Goal: Information Seeking & Learning: Learn about a topic

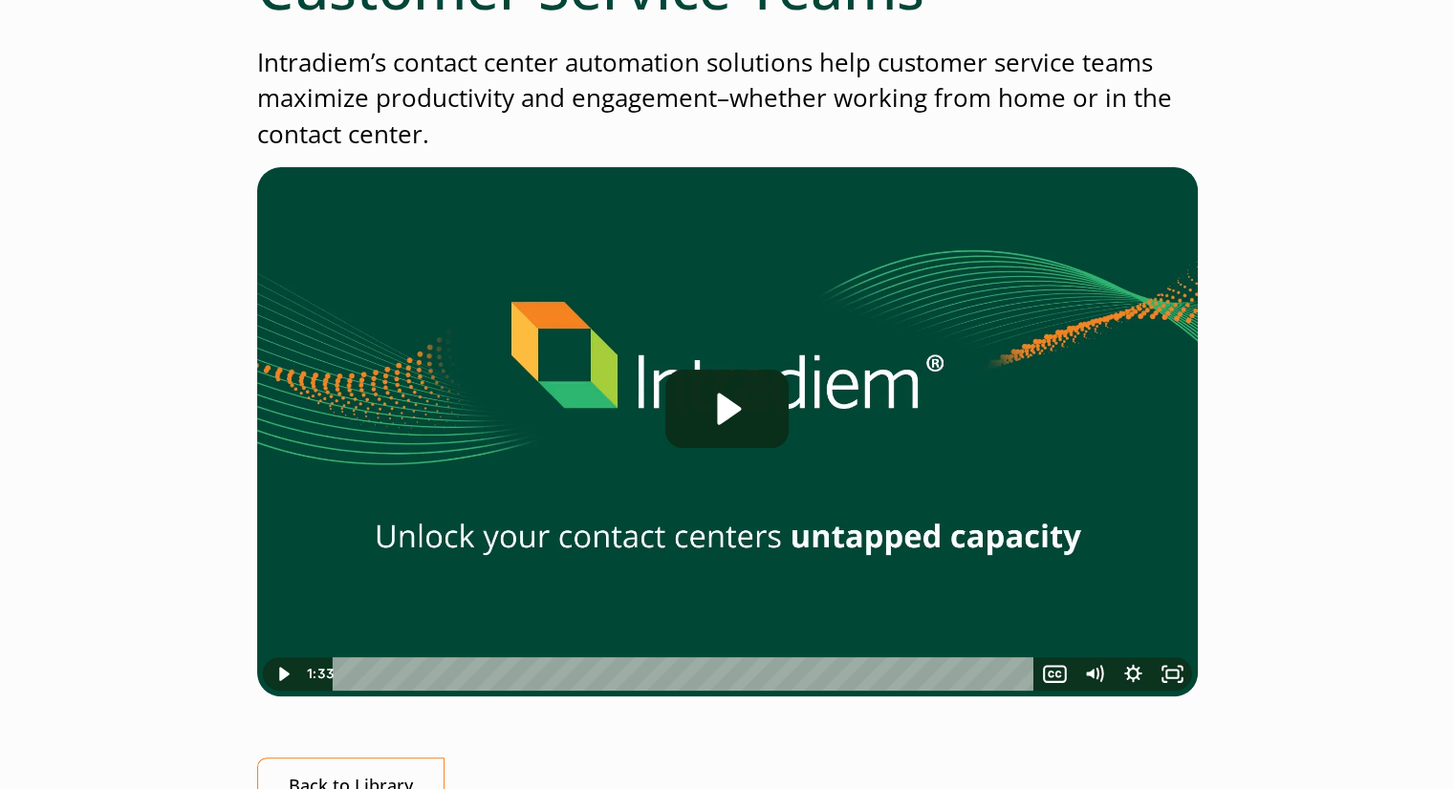
scroll to position [344, 0]
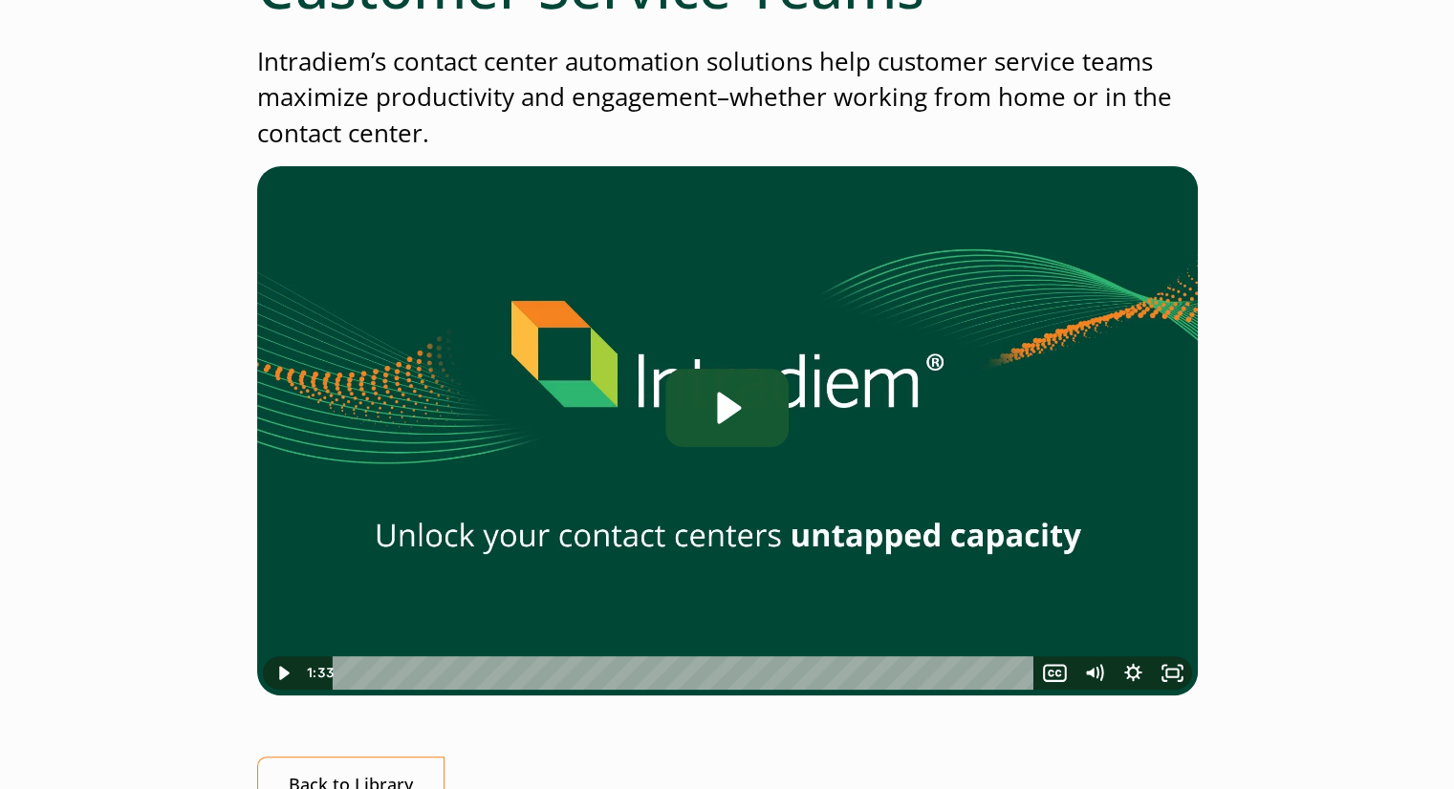
click at [732, 411] on icon "Play Video: Contact Center Automation for Customer Service Teams" at bounding box center [730, 409] width 24 height 32
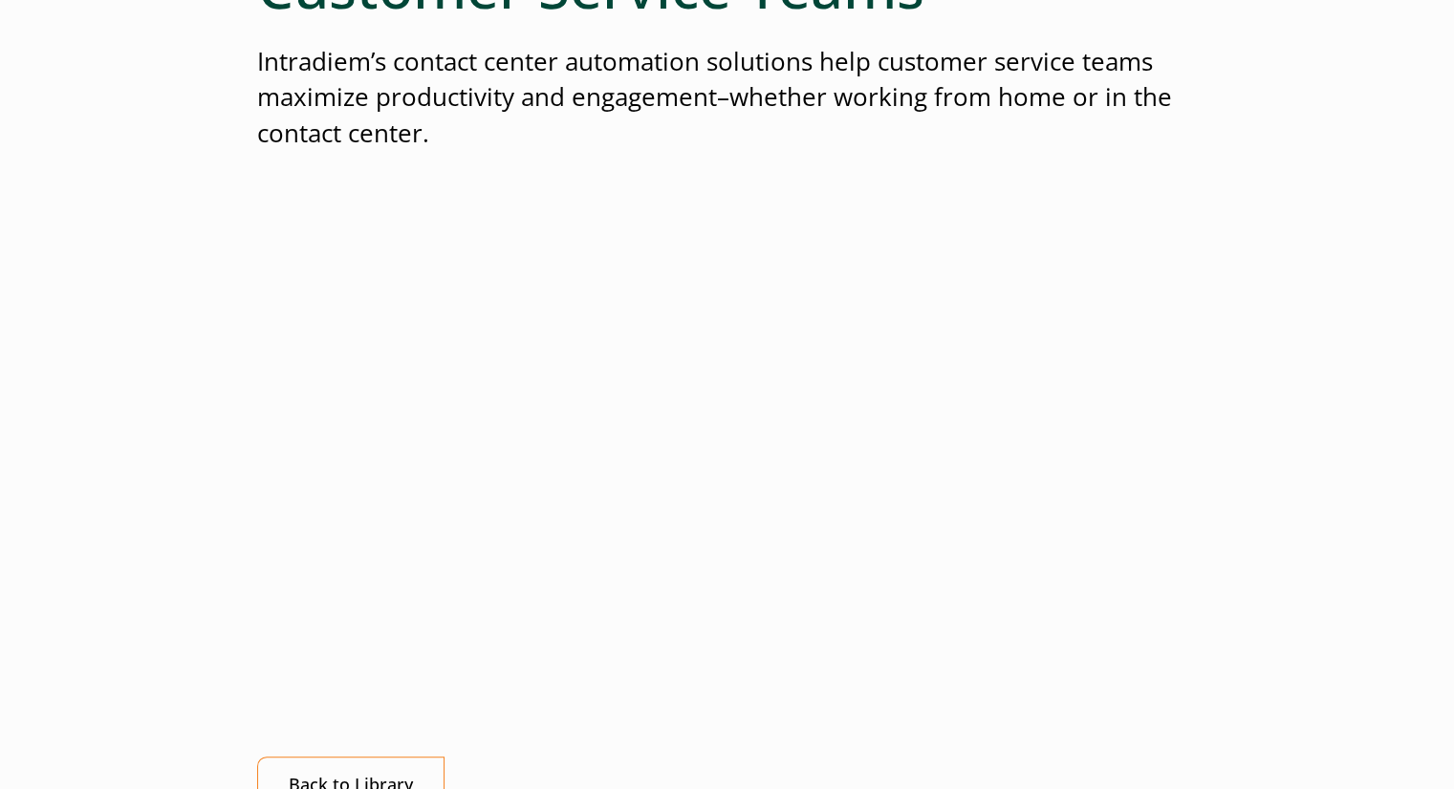
click at [107, 389] on div "Contact Center Automation for Customer Service Teams Intradiem’s contact center…" at bounding box center [727, 424] width 1376 height 1083
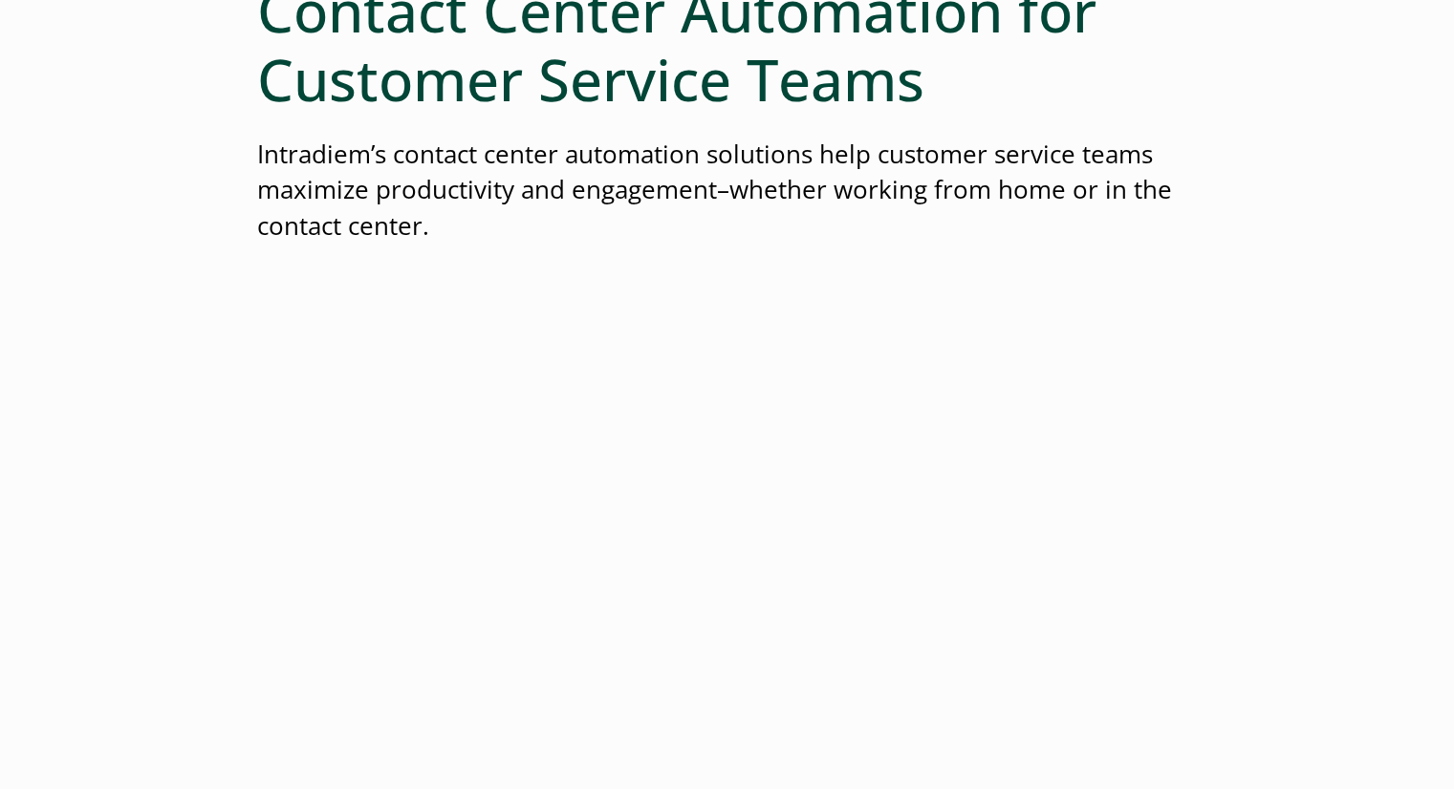
scroll to position [250, 0]
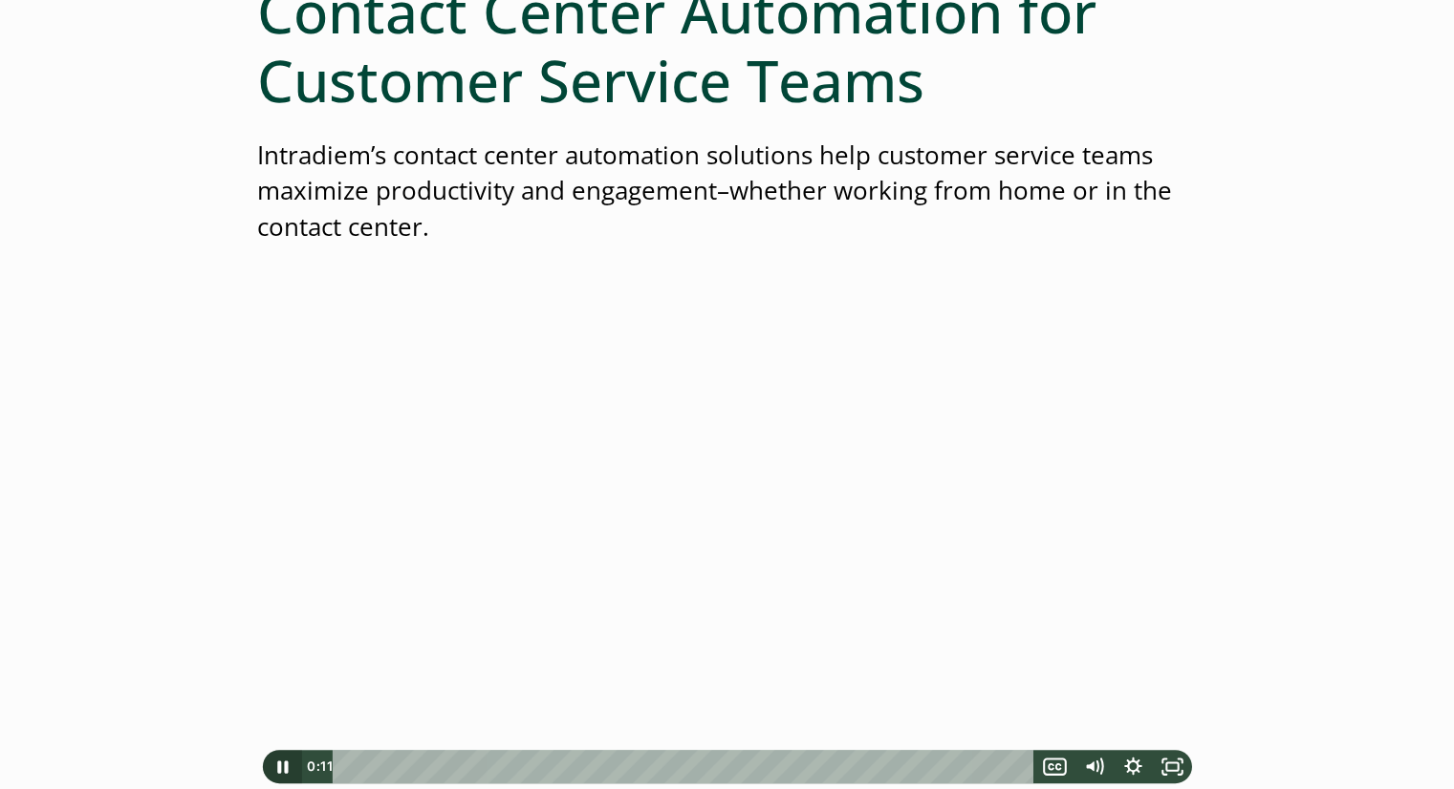
click at [285, 775] on icon "Pause" at bounding box center [282, 766] width 39 height 33
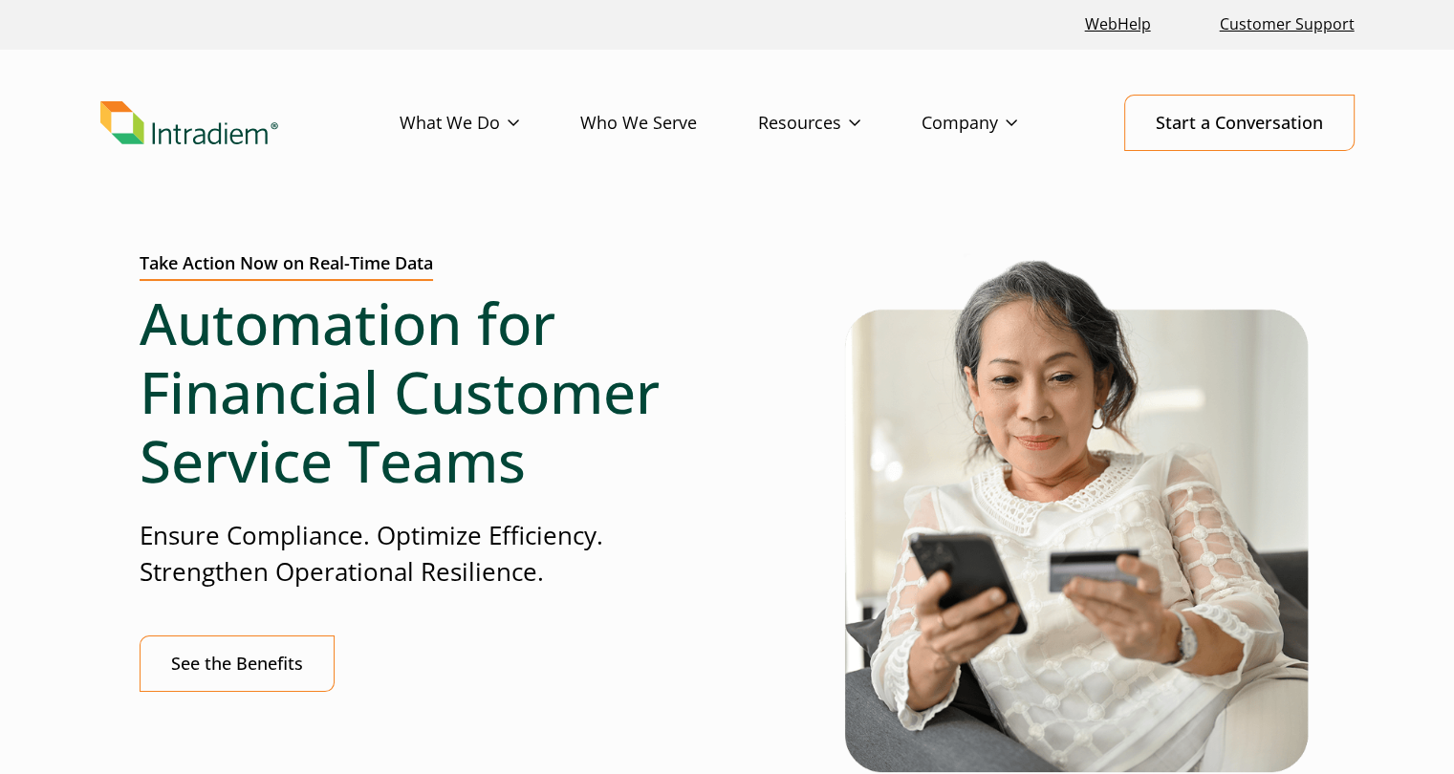
click at [22, 326] on div "Take Action Now on Real-Time Data Automation for Financial Customer Service Tea…" at bounding box center [727, 571] width 1454 height 689
click at [734, 350] on div "Take Action Now on Real-Time Data Automation for Financial Customer Service Tea…" at bounding box center [492, 526] width 704 height 546
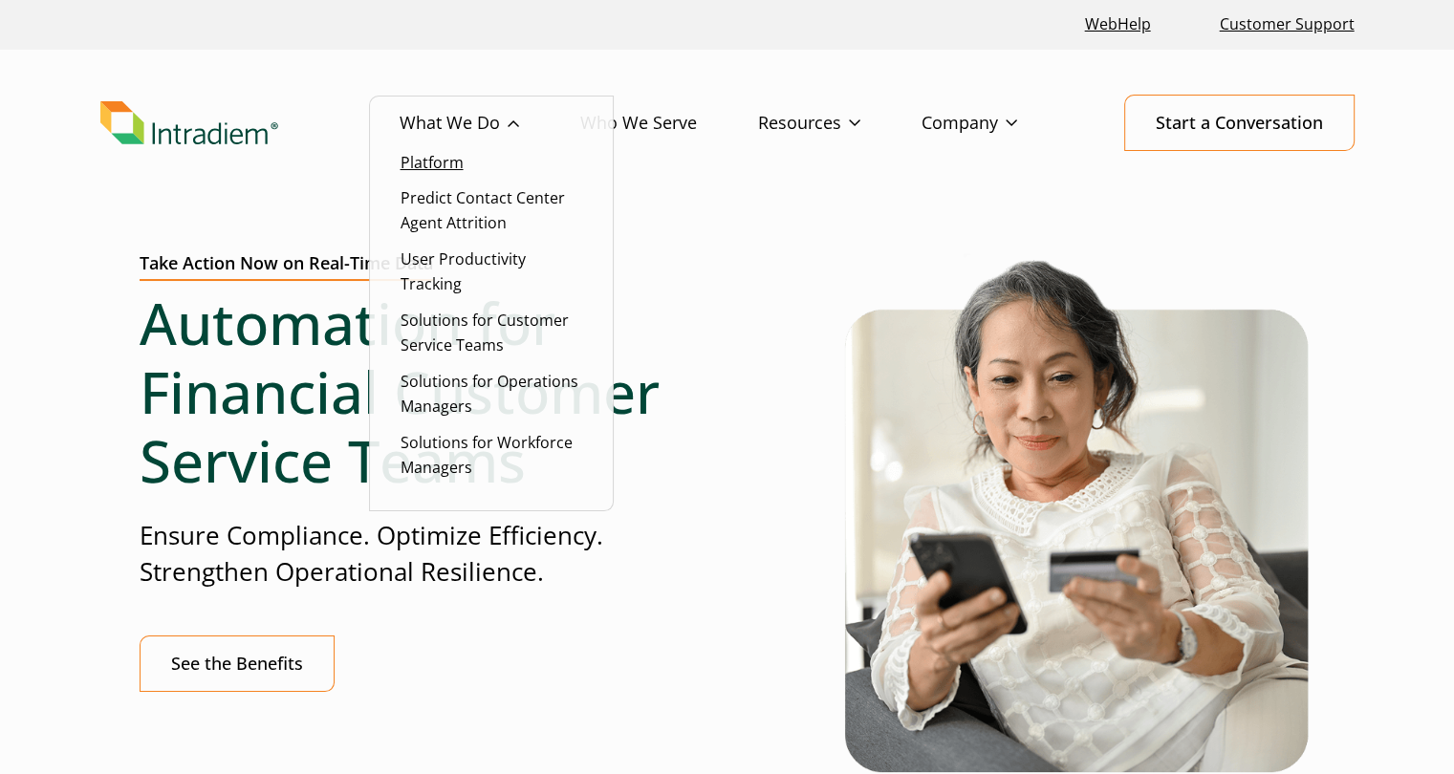
click at [447, 168] on link "Platform" at bounding box center [431, 162] width 63 height 21
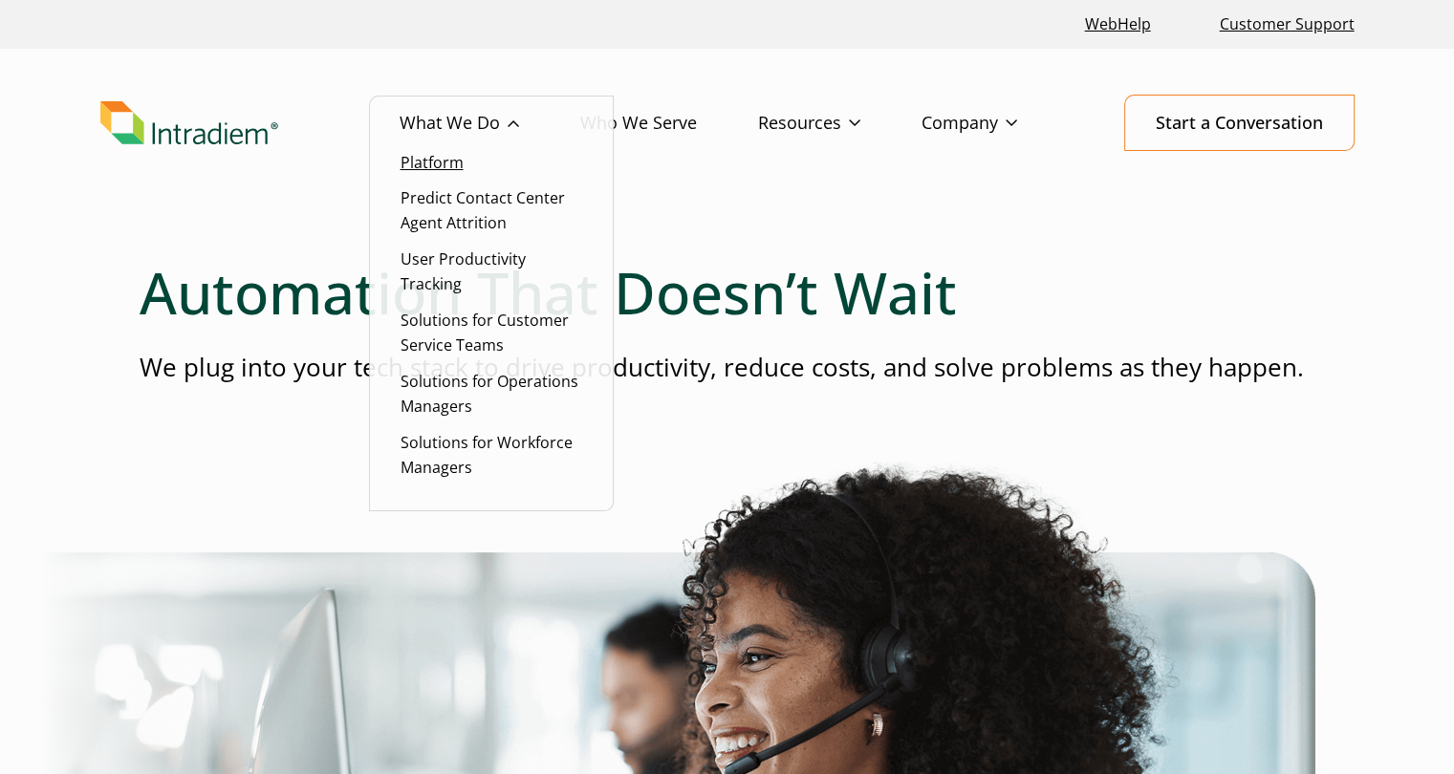
click at [424, 152] on link "Platform" at bounding box center [431, 162] width 63 height 21
click at [460, 353] on link "Solutions for Customer Service Teams" at bounding box center [484, 333] width 168 height 46
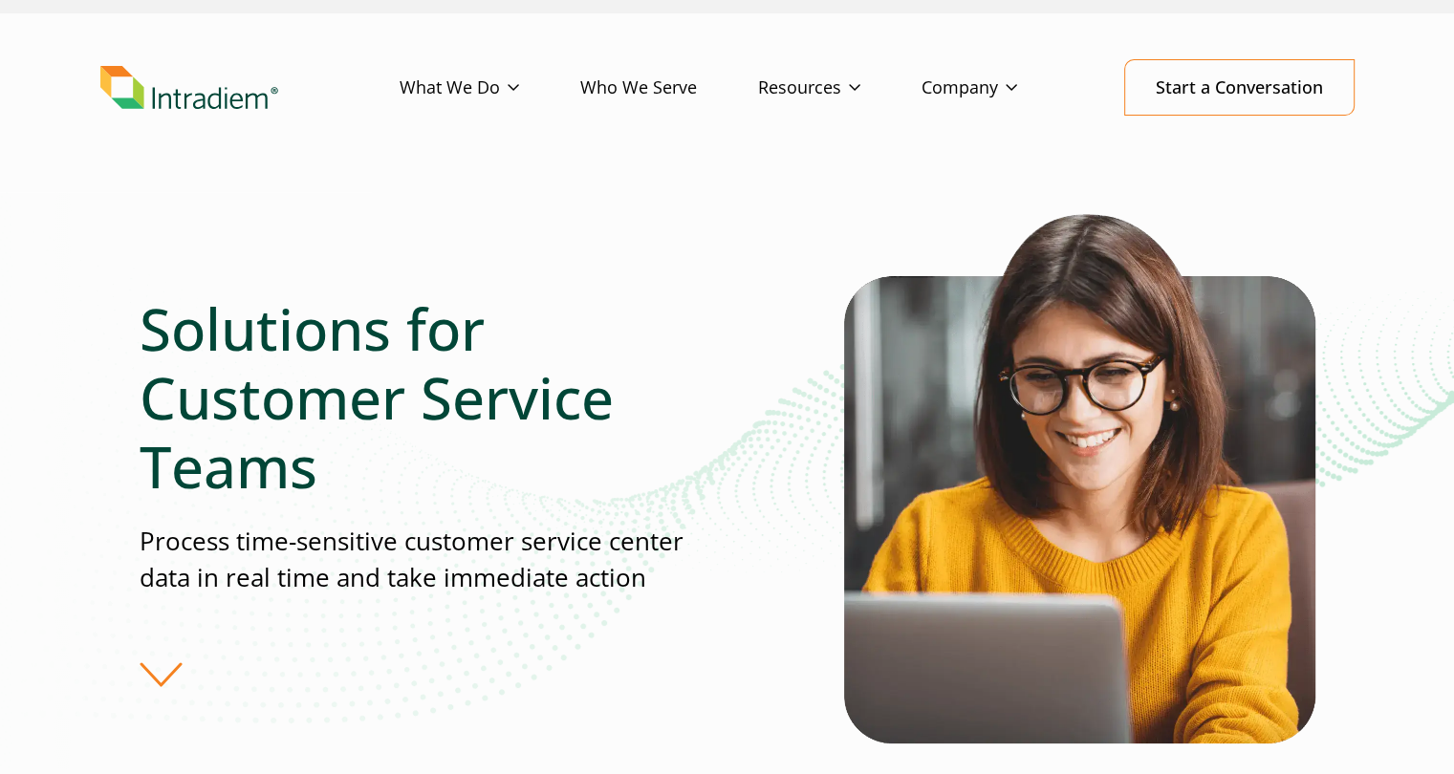
scroll to position [38, 0]
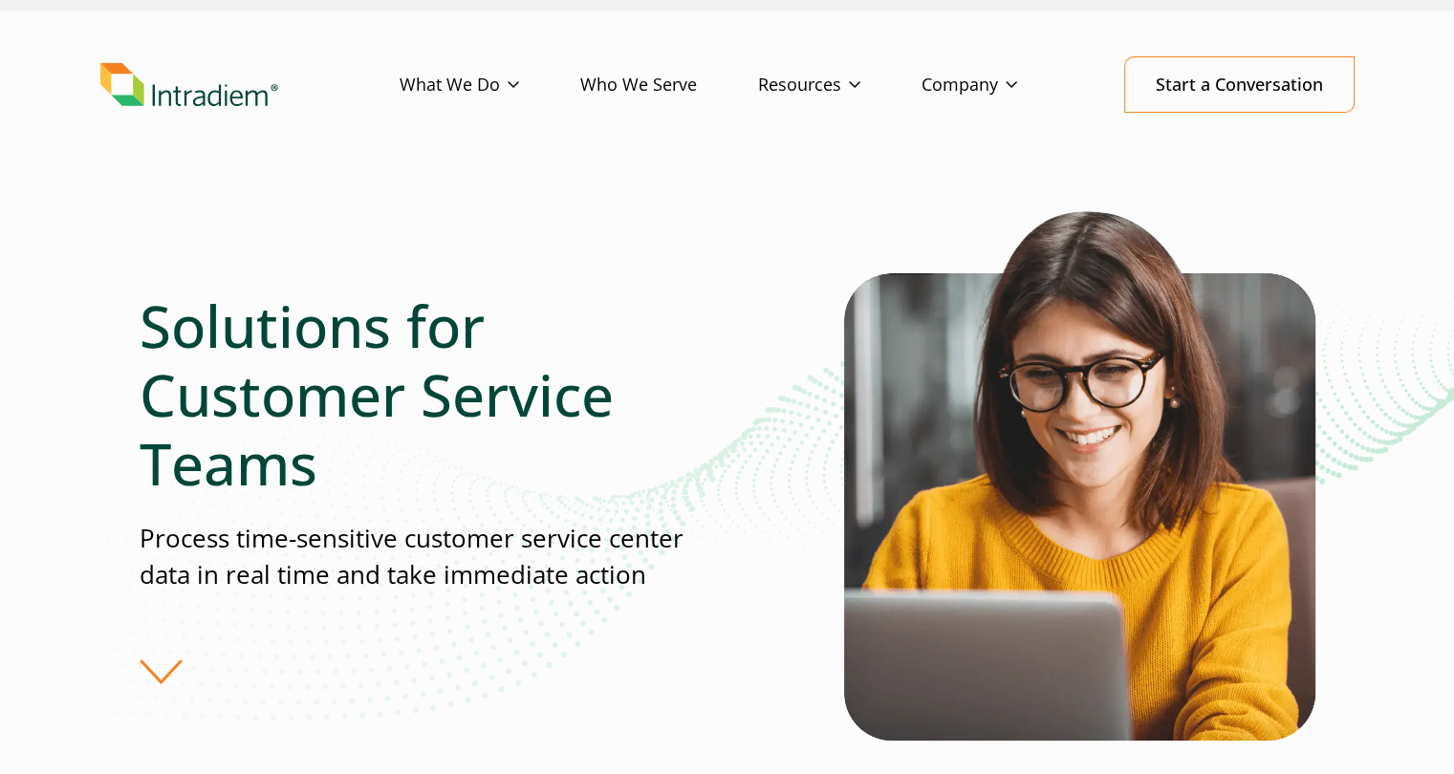
click at [15, 366] on div "Solutions for Customer Service Teams Process time-sensitive customer service ce…" at bounding box center [727, 533] width 1454 height 689
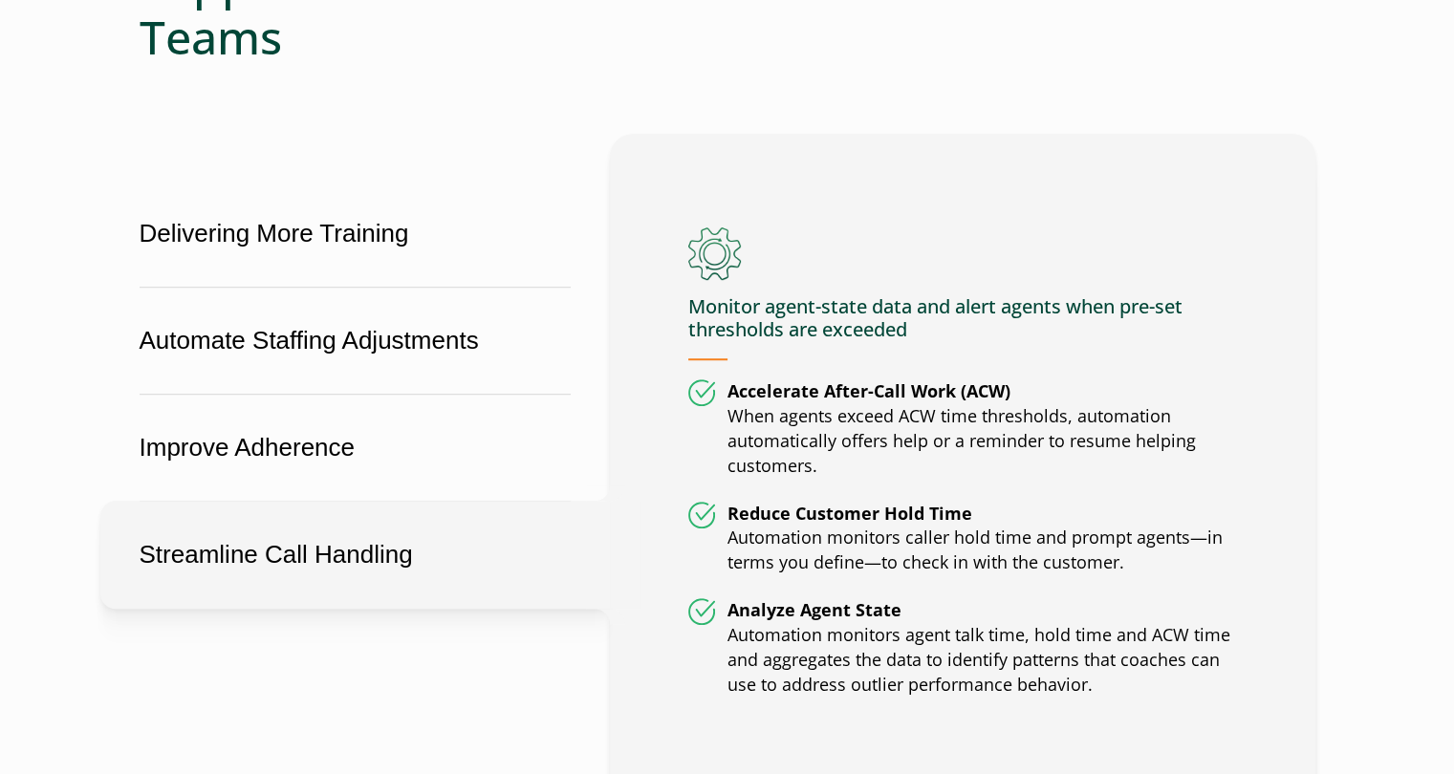
scroll to position [1070, 0]
